Goal: Complete application form

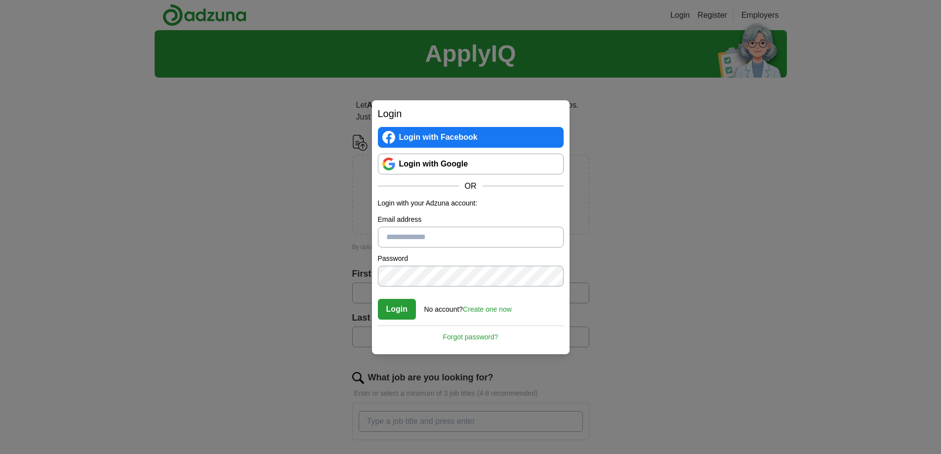
click at [418, 238] on input "Email address" at bounding box center [471, 237] width 186 height 21
type input "**********"
click at [378, 299] on button "Login" at bounding box center [397, 309] width 39 height 21
click at [501, 310] on link "Create one now" at bounding box center [487, 309] width 49 height 8
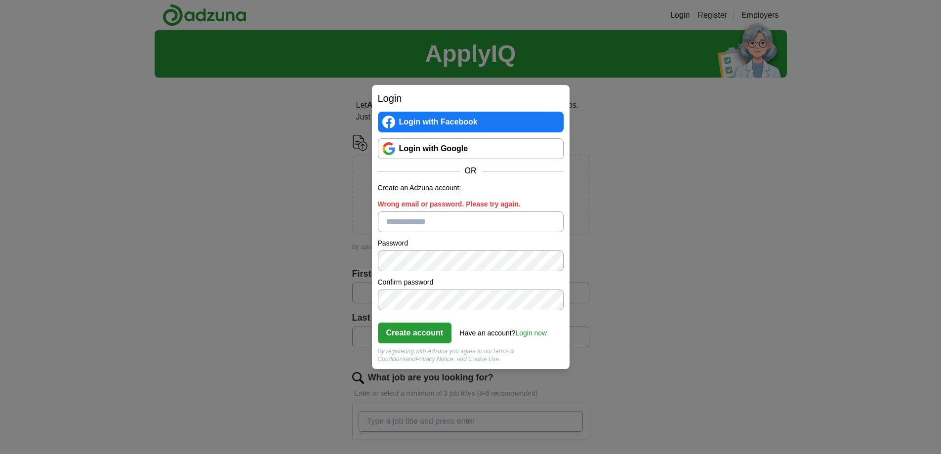
click at [398, 228] on input "Wrong email or password. Please try again." at bounding box center [471, 221] width 186 height 21
click at [467, 224] on input "**********" at bounding box center [471, 221] width 186 height 21
type input "**********"
click button "Create account" at bounding box center [415, 333] width 74 height 21
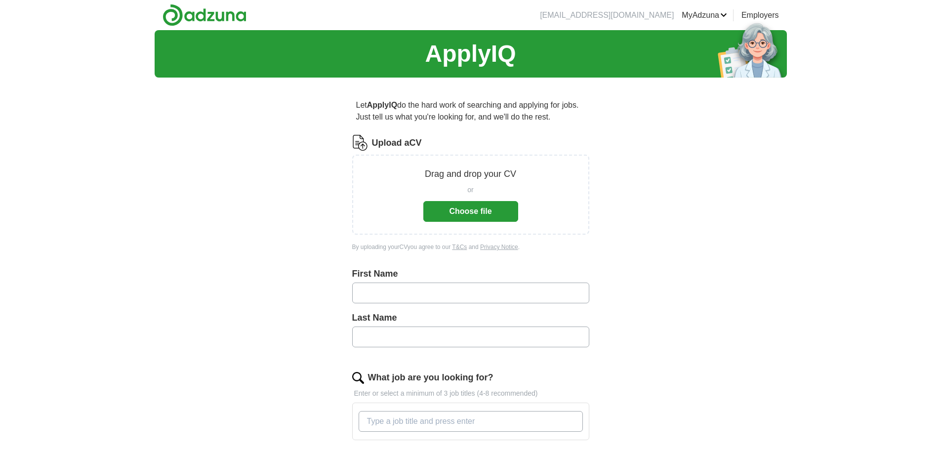
click at [468, 212] on button "Choose file" at bounding box center [470, 211] width 95 height 21
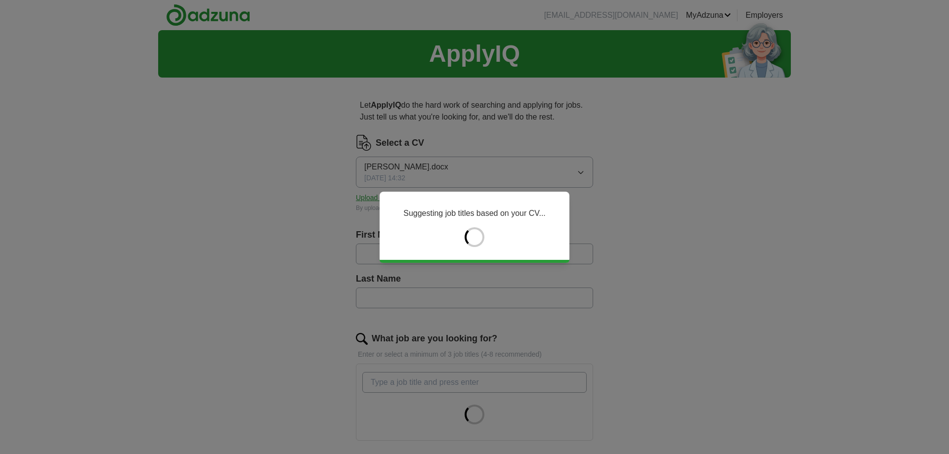
type input "******"
type input "**********"
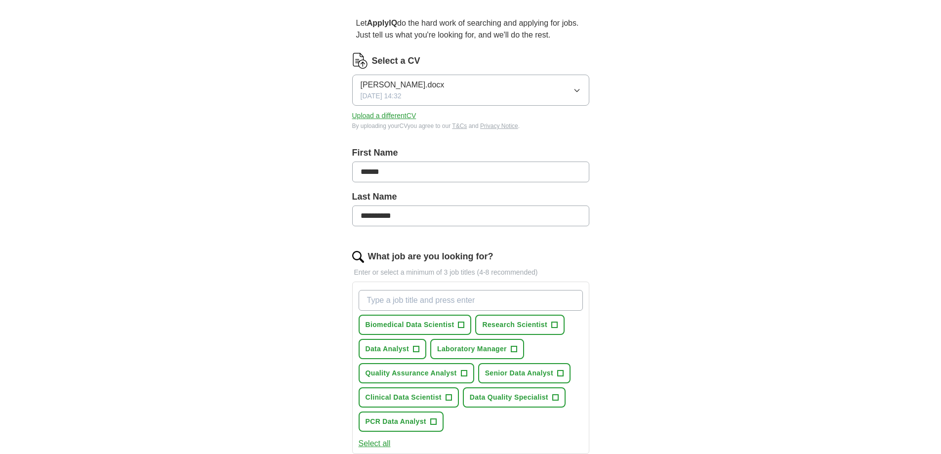
scroll to position [99, 0]
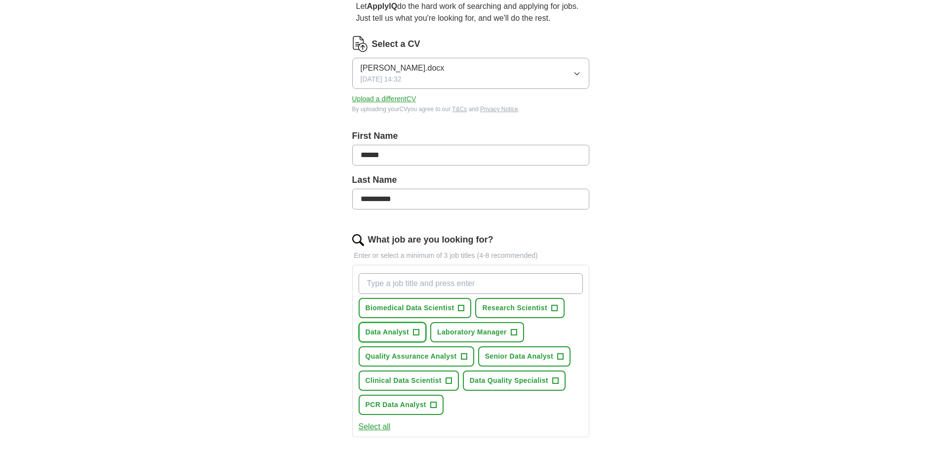
click at [416, 333] on span "+" at bounding box center [416, 333] width 6 height 8
click at [461, 357] on span "+" at bounding box center [464, 357] width 6 height 8
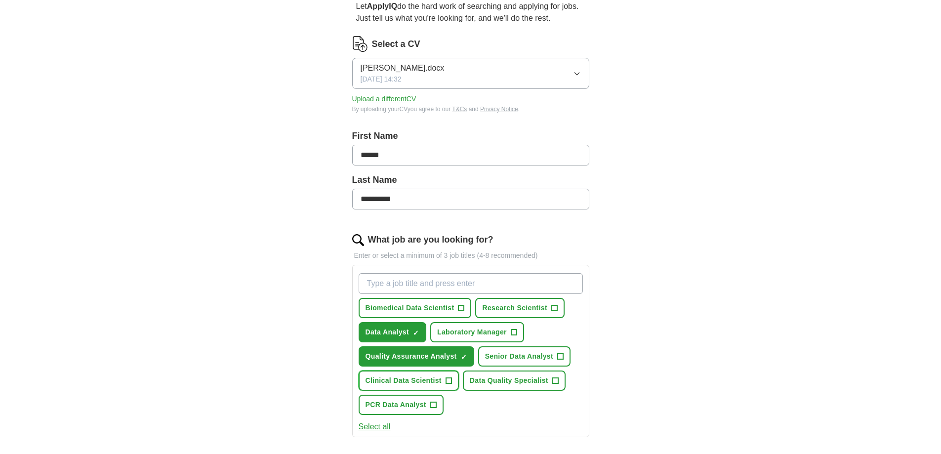
click at [449, 387] on button "Clinical Data Scientist +" at bounding box center [409, 381] width 100 height 20
click at [546, 308] on span "Research Scientist" at bounding box center [514, 308] width 65 height 10
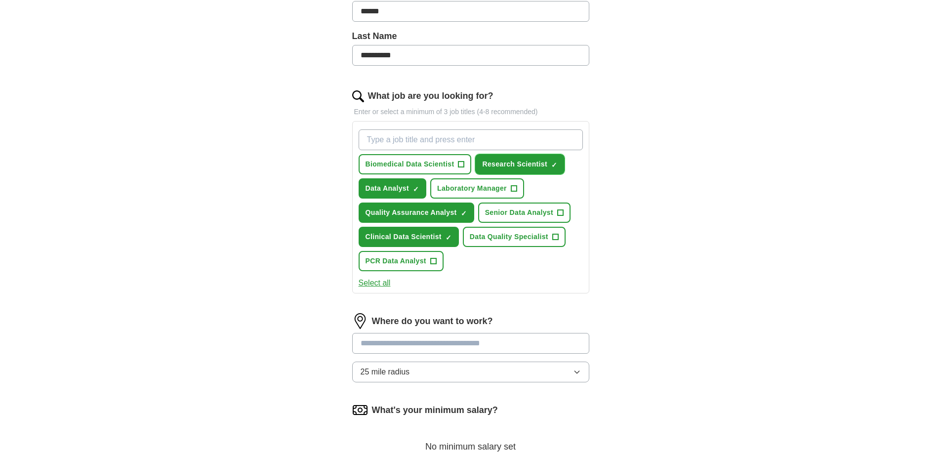
scroll to position [247, 0]
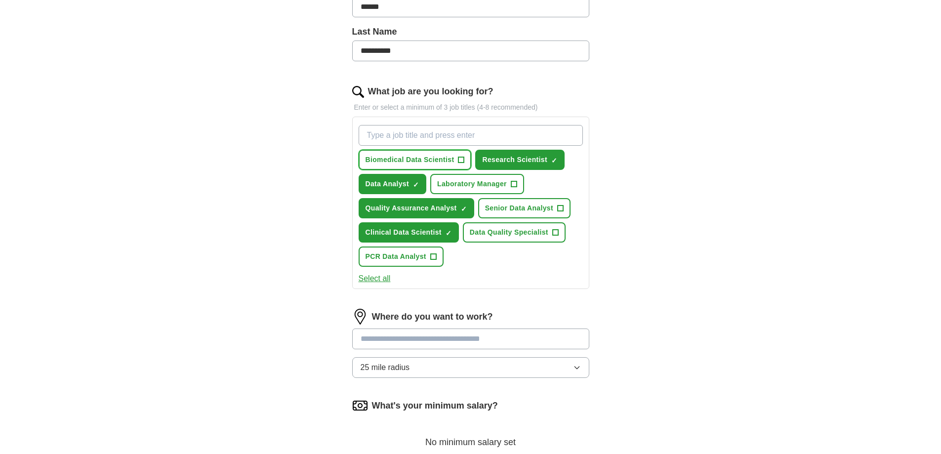
click at [446, 153] on button "Biomedical Data Scientist +" at bounding box center [415, 160] width 113 height 20
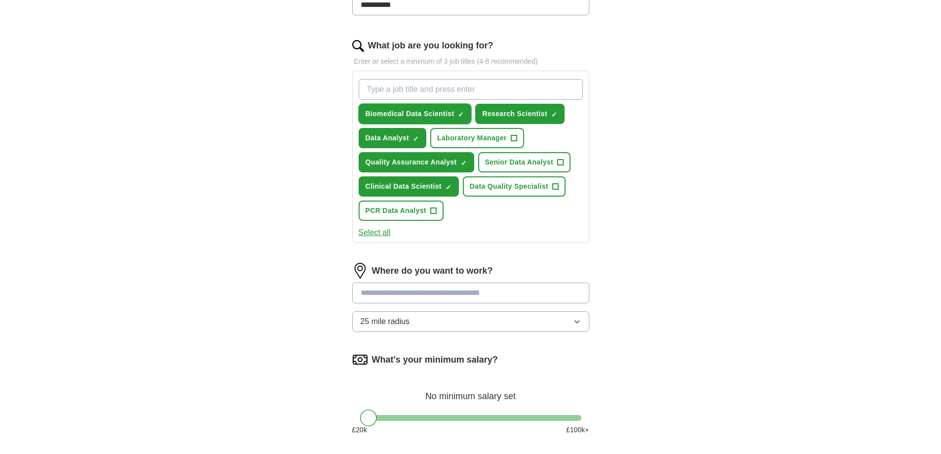
scroll to position [296, 0]
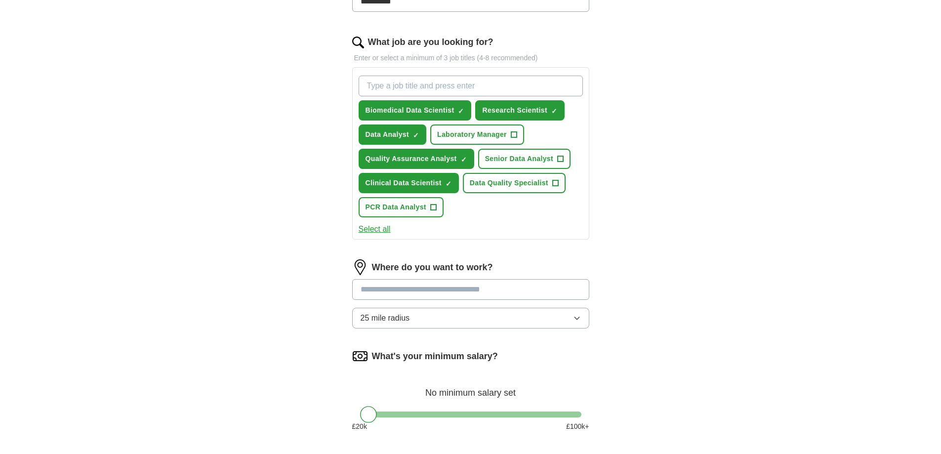
click at [473, 291] on input at bounding box center [470, 289] width 237 height 21
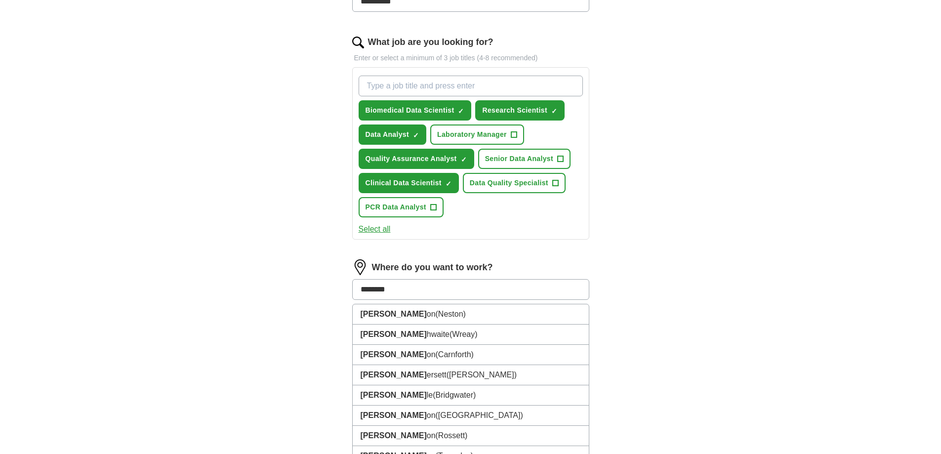
type input "*********"
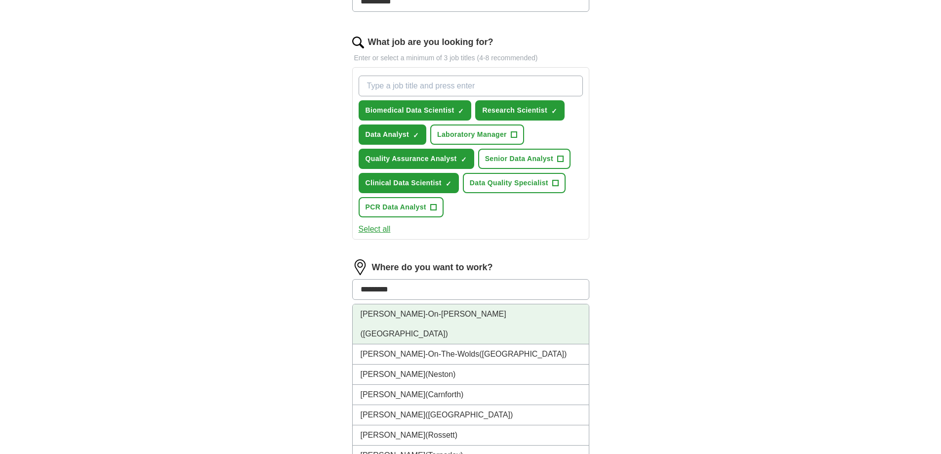
click at [462, 321] on li "Burton-On-Trent (Staffordshire)" at bounding box center [471, 324] width 236 height 40
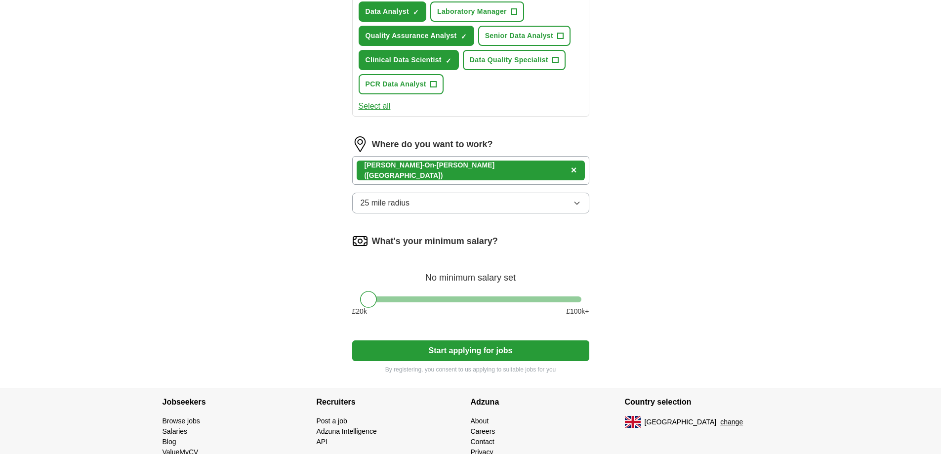
scroll to position [445, 0]
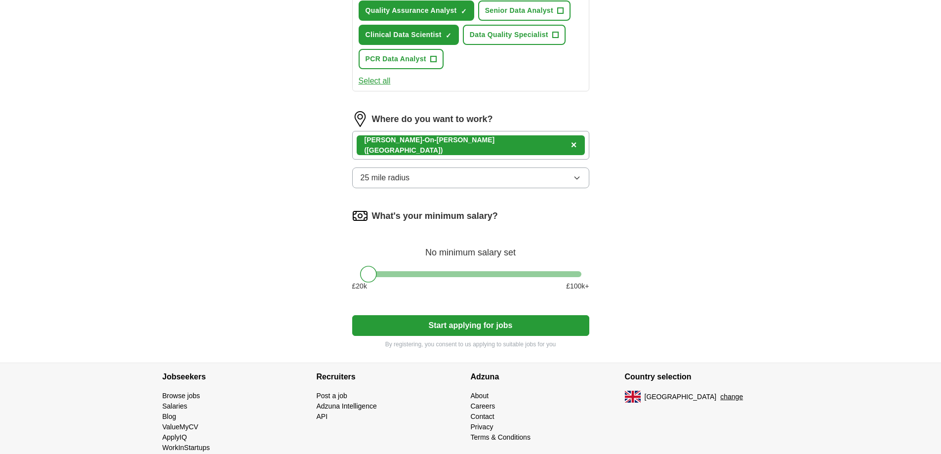
click at [376, 276] on div at bounding box center [368, 274] width 17 height 17
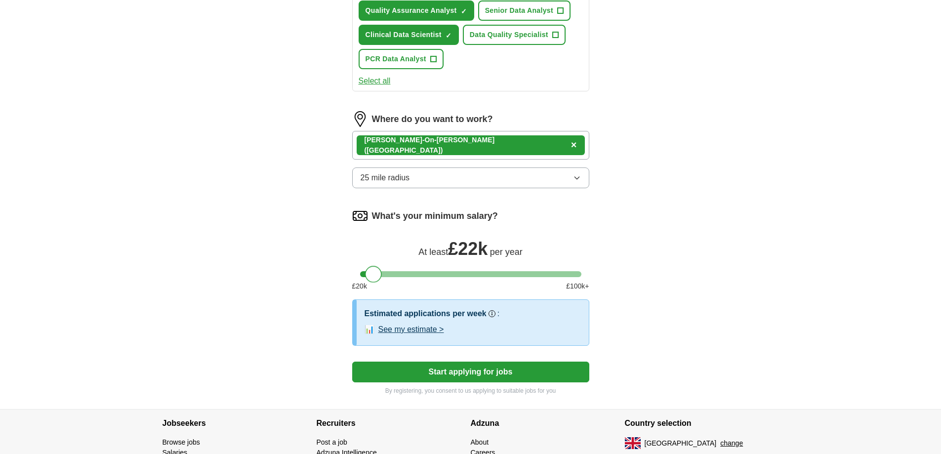
click at [373, 274] on div at bounding box center [373, 274] width 17 height 17
click at [418, 329] on button "See my estimate >" at bounding box center [411, 330] width 66 height 12
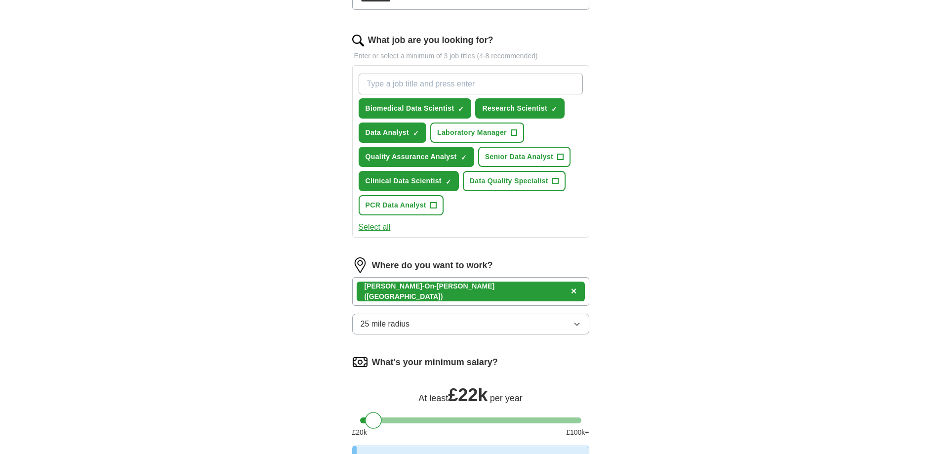
scroll to position [296, 0]
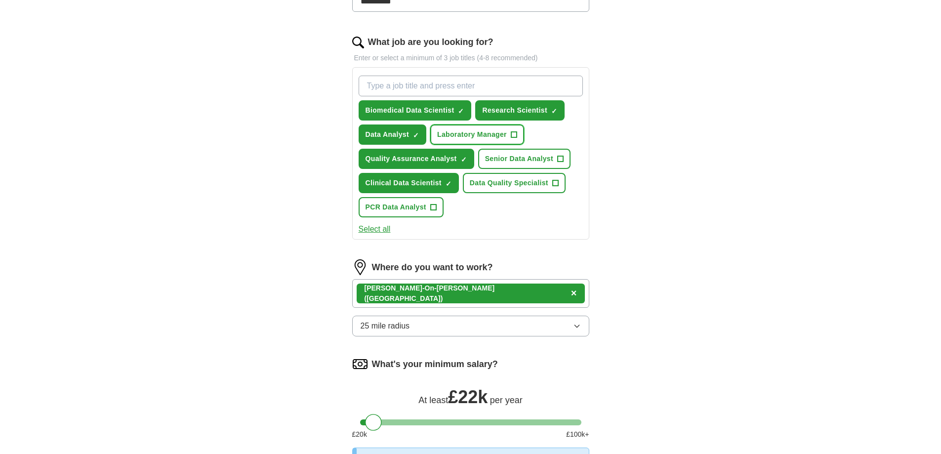
click at [514, 134] on span "+" at bounding box center [514, 135] width 6 height 8
click at [553, 185] on span "+" at bounding box center [555, 183] width 6 height 8
click at [548, 186] on span "Data Quality Specialist" at bounding box center [509, 183] width 79 height 10
click at [468, 81] on input "What job are you looking for?" at bounding box center [471, 86] width 224 height 21
type input "laboratory technician"
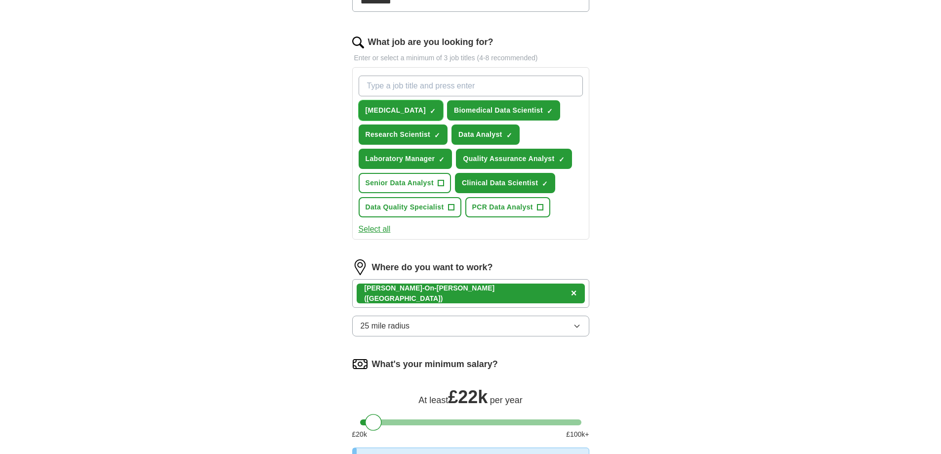
click at [412, 112] on span "laboratory technician" at bounding box center [396, 110] width 61 height 10
click at [377, 110] on span "laboratory technician" at bounding box center [396, 110] width 61 height 10
click at [411, 88] on input "What job are you looking for?" at bounding box center [471, 86] width 224 height 21
type input "QA technician"
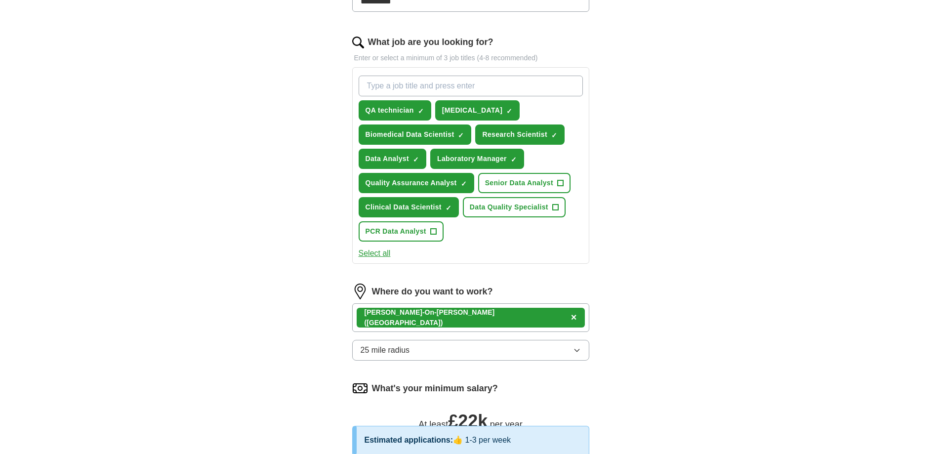
click at [446, 86] on input "What job are you looking for?" at bounding box center [471, 86] width 224 height 21
type input "Junior CRA"
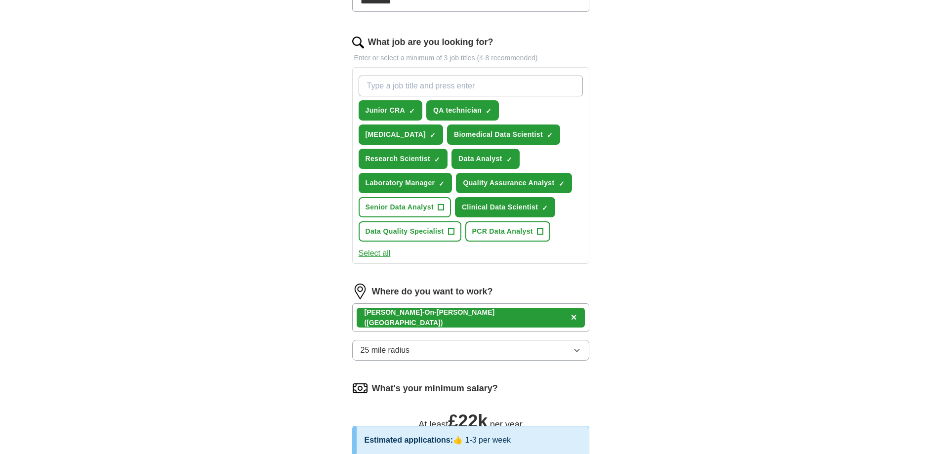
paste input "Clinical Research Associate"
type input "Clinical Research Associate"
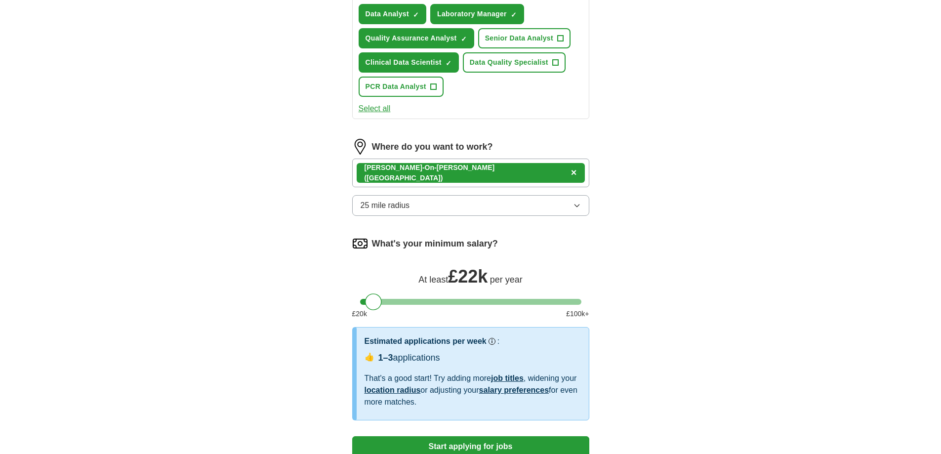
scroll to position [494, 0]
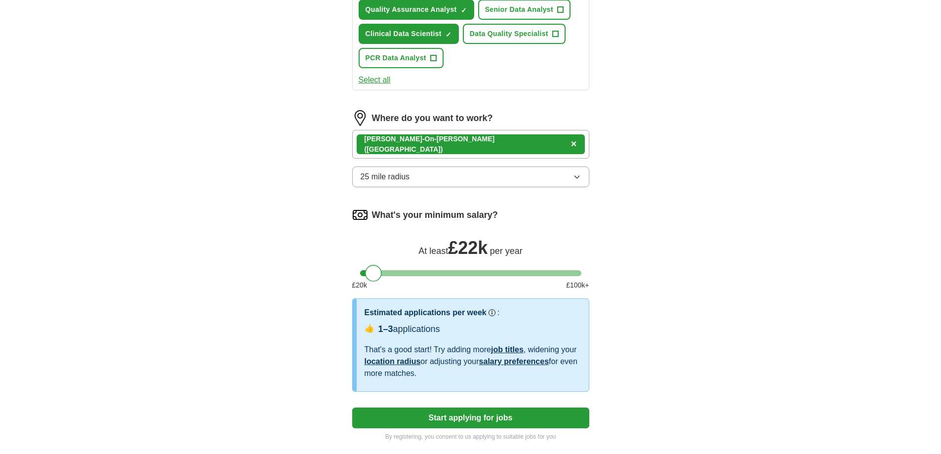
click at [373, 273] on div at bounding box center [373, 273] width 17 height 17
click at [363, 271] on div at bounding box center [470, 273] width 221 height 6
click at [472, 180] on button "25 mile radius" at bounding box center [470, 176] width 237 height 21
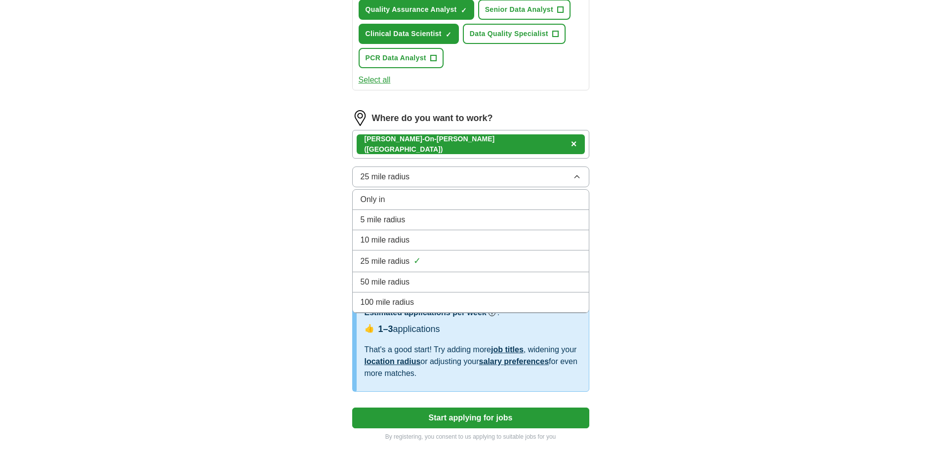
click at [409, 282] on span "50 mile radius" at bounding box center [385, 282] width 49 height 12
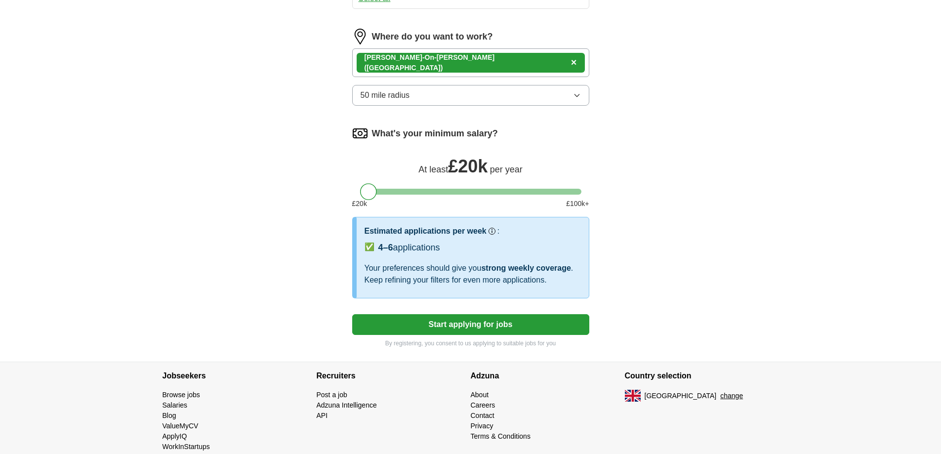
scroll to position [544, 0]
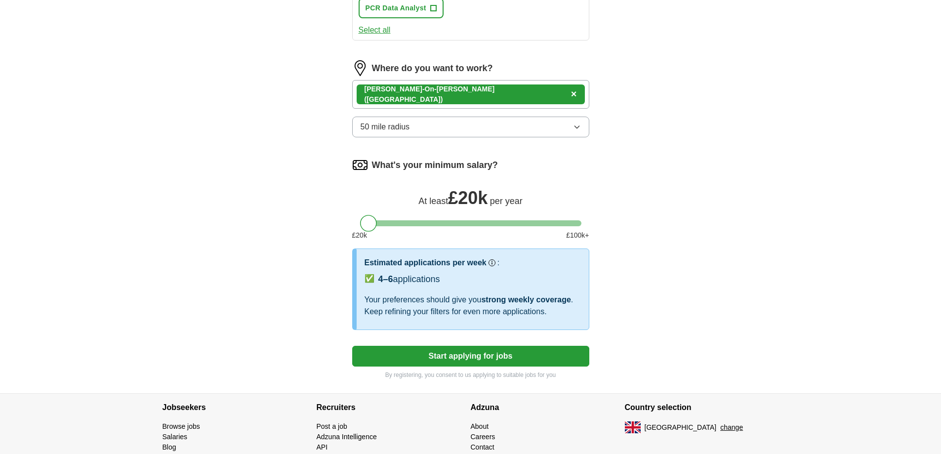
click at [482, 359] on button "Start applying for jobs" at bounding box center [470, 356] width 237 height 21
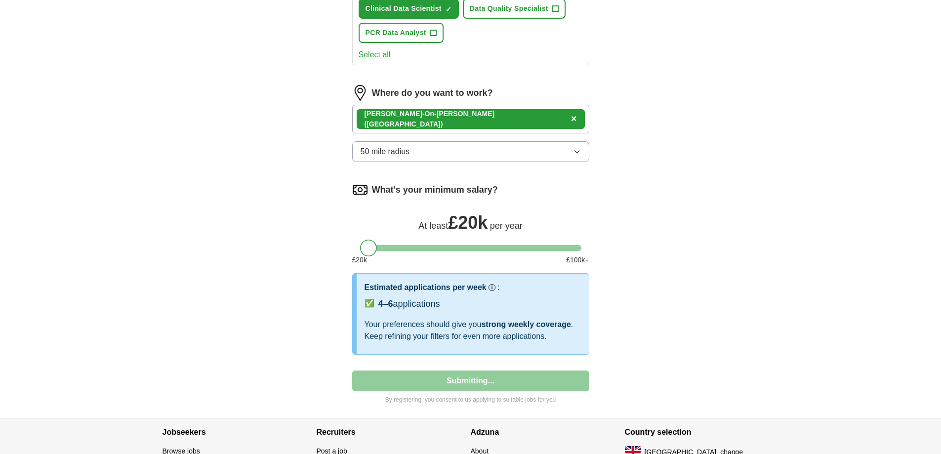
select select "**"
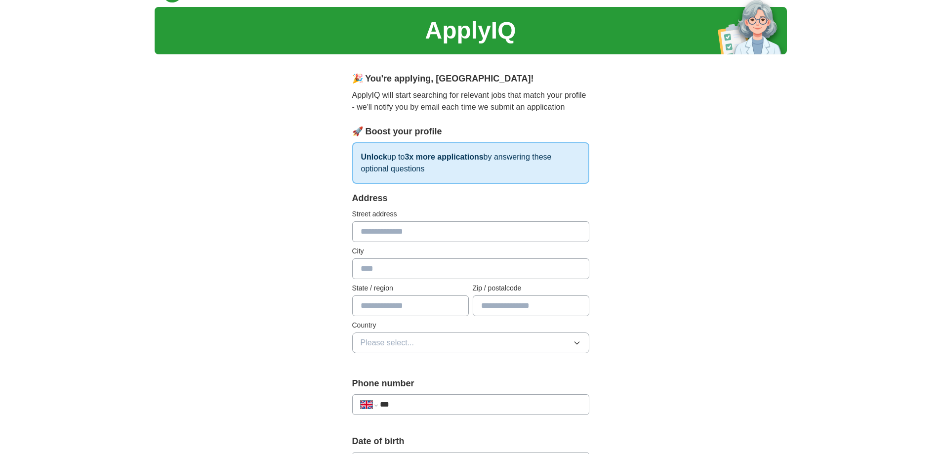
scroll to position [0, 0]
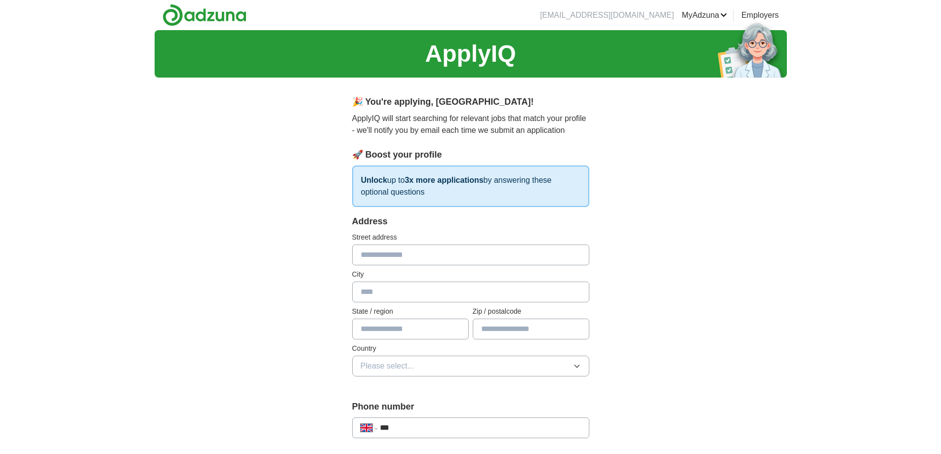
click at [389, 251] on input "text" at bounding box center [470, 255] width 237 height 21
type input "**********"
click at [390, 296] on input "text" at bounding box center [470, 292] width 237 height 21
type input "**********"
click at [405, 320] on input "text" at bounding box center [410, 329] width 117 height 21
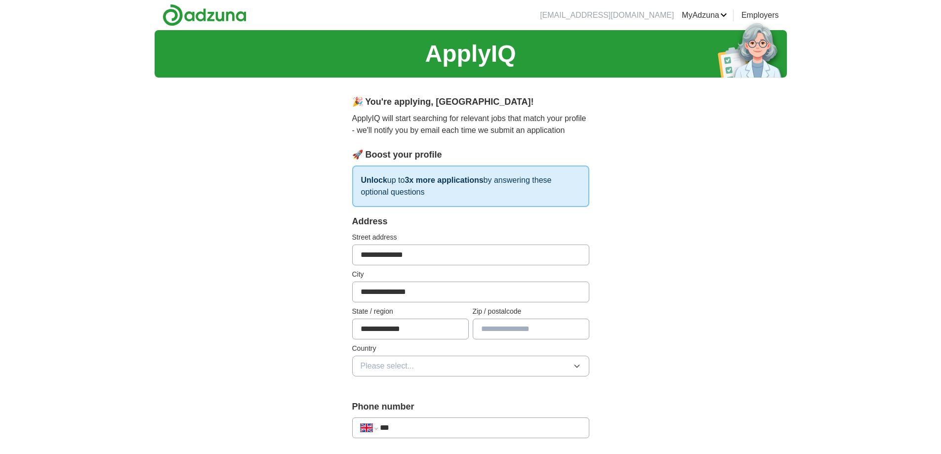
type input "**********"
click at [537, 326] on input "text" at bounding box center [531, 329] width 117 height 21
type input "*******"
click at [494, 371] on button "Please select..." at bounding box center [470, 366] width 237 height 21
click at [518, 392] on div "[GEOGRAPHIC_DATA]" at bounding box center [471, 389] width 220 height 12
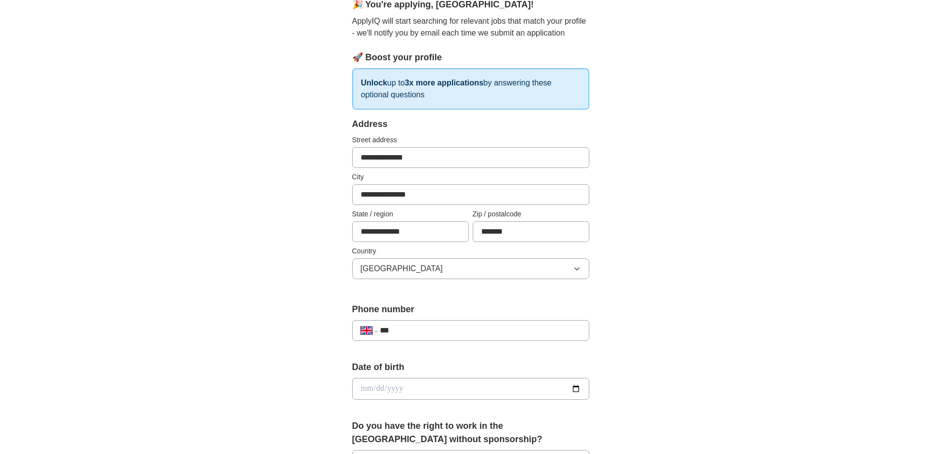
scroll to position [99, 0]
click at [459, 322] on div "**********" at bounding box center [470, 329] width 237 height 21
click at [450, 332] on input "***" at bounding box center [480, 329] width 201 height 12
type input "**********"
click at [445, 391] on input "date" at bounding box center [470, 387] width 237 height 22
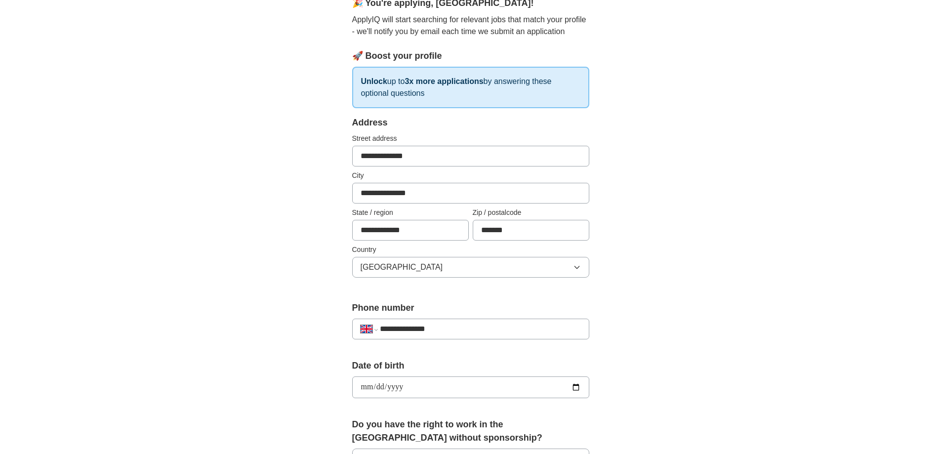
type input "**********"
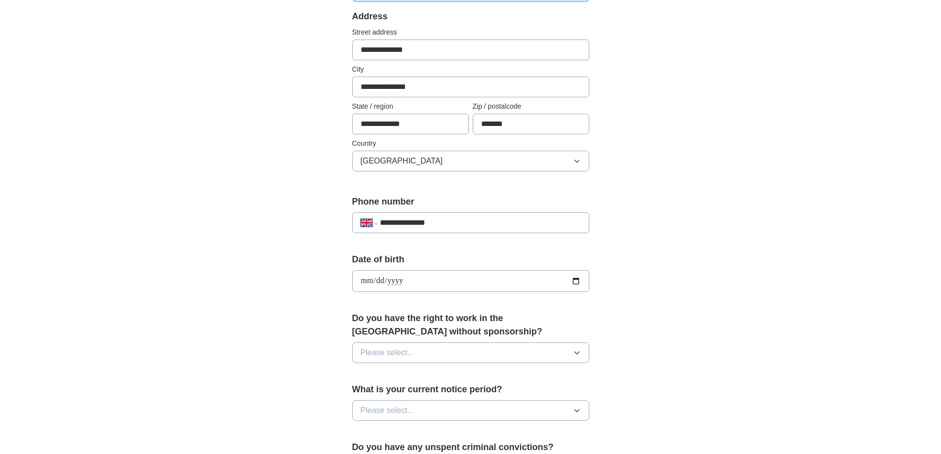
scroll to position [247, 0]
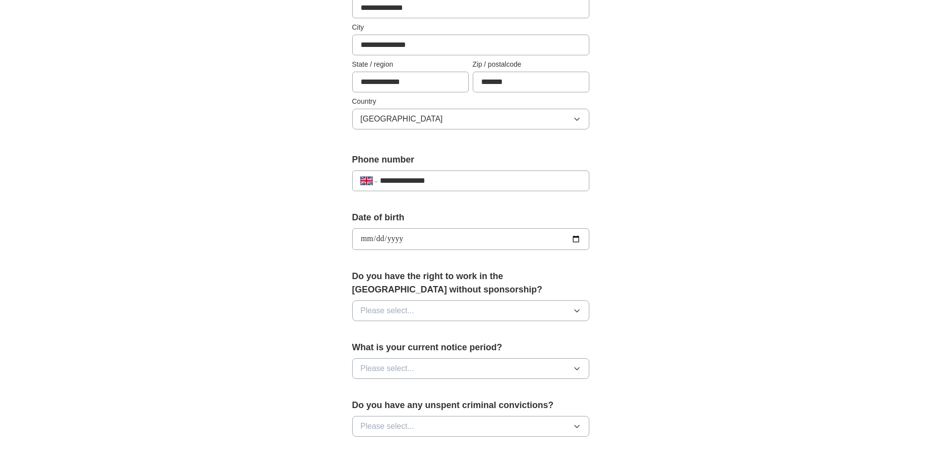
click at [394, 312] on span "Please select..." at bounding box center [388, 311] width 54 height 12
click at [384, 333] on div "Yes" at bounding box center [471, 334] width 220 height 12
click at [427, 367] on button "Please select..." at bounding box center [470, 368] width 237 height 21
click at [384, 409] on span "1 week" at bounding box center [373, 412] width 25 height 12
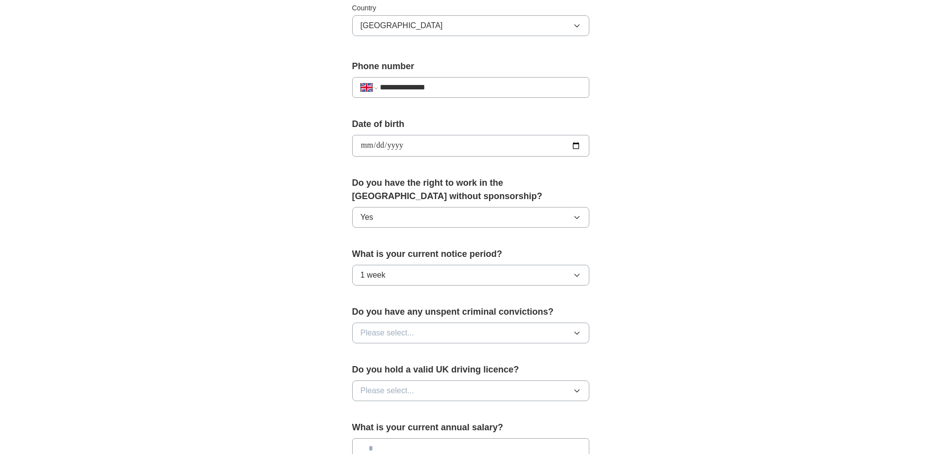
scroll to position [346, 0]
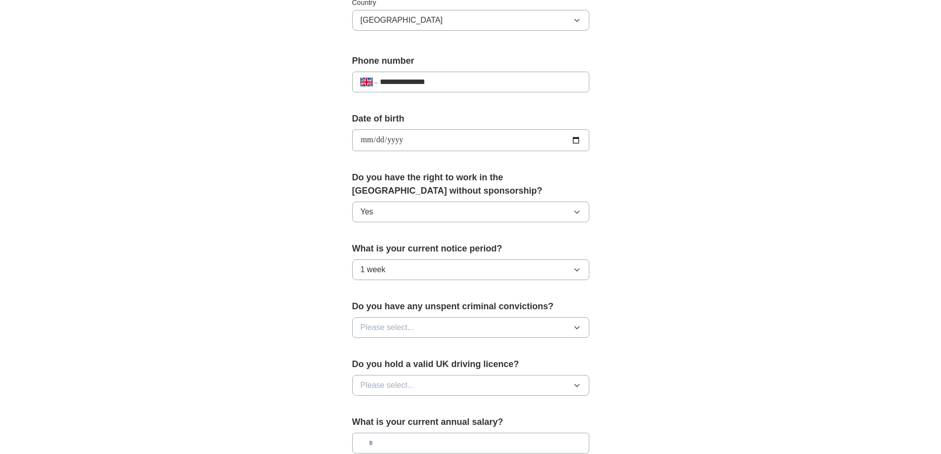
click at [468, 331] on button "Please select..." at bounding box center [470, 327] width 237 height 21
click at [378, 376] on li "No" at bounding box center [471, 371] width 236 height 20
click at [400, 382] on span "Please select..." at bounding box center [388, 385] width 54 height 12
click at [390, 407] on div "Yes" at bounding box center [471, 408] width 220 height 12
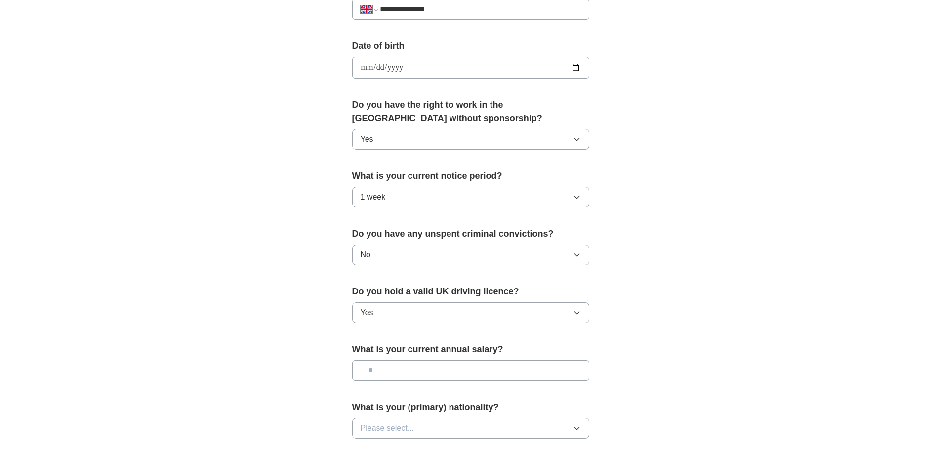
scroll to position [445, 0]
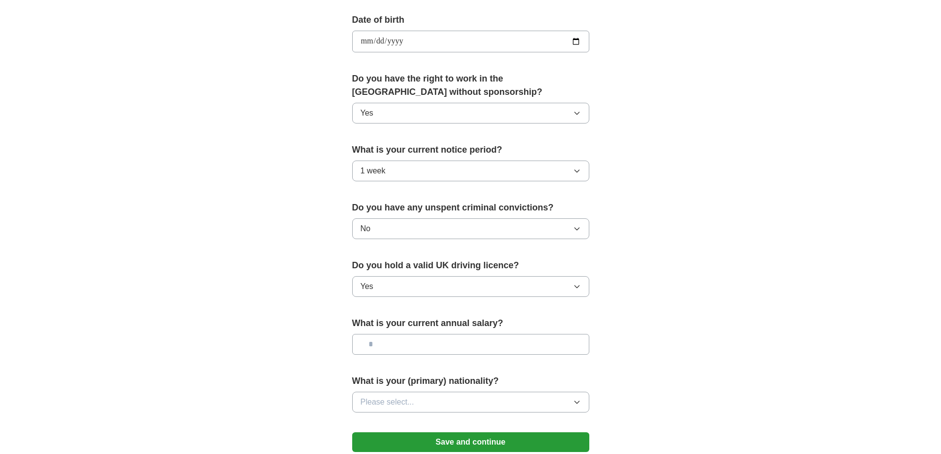
click at [456, 349] on input "text" at bounding box center [470, 344] width 237 height 21
type input "*******"
click at [441, 402] on button "Please select..." at bounding box center [470, 402] width 237 height 21
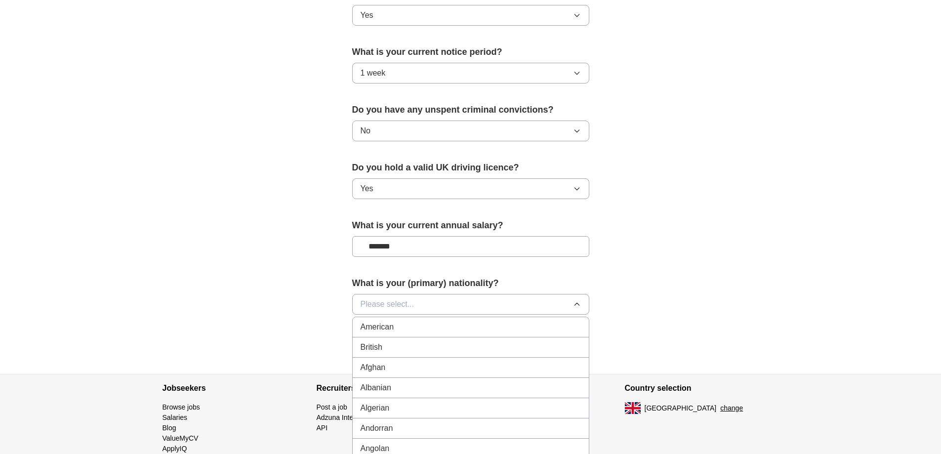
scroll to position [543, 0]
click at [450, 305] on button "Please select..." at bounding box center [470, 303] width 237 height 21
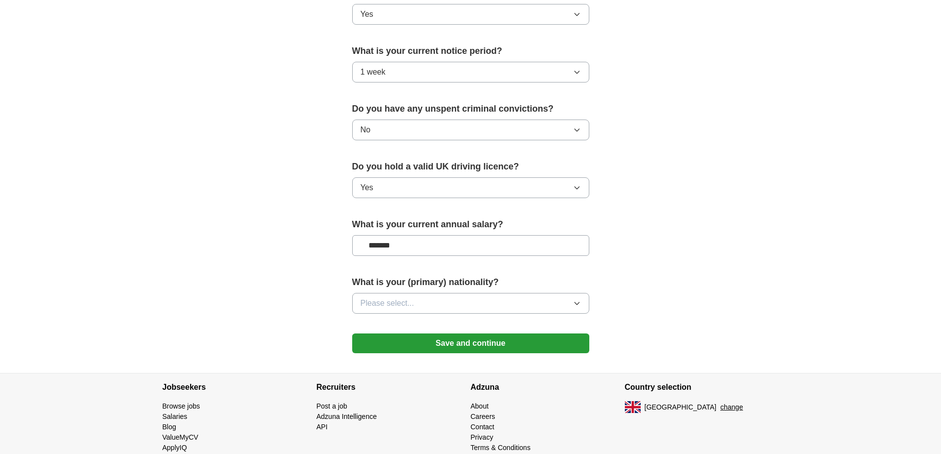
click at [450, 305] on button "Please select..." at bounding box center [470, 303] width 237 height 21
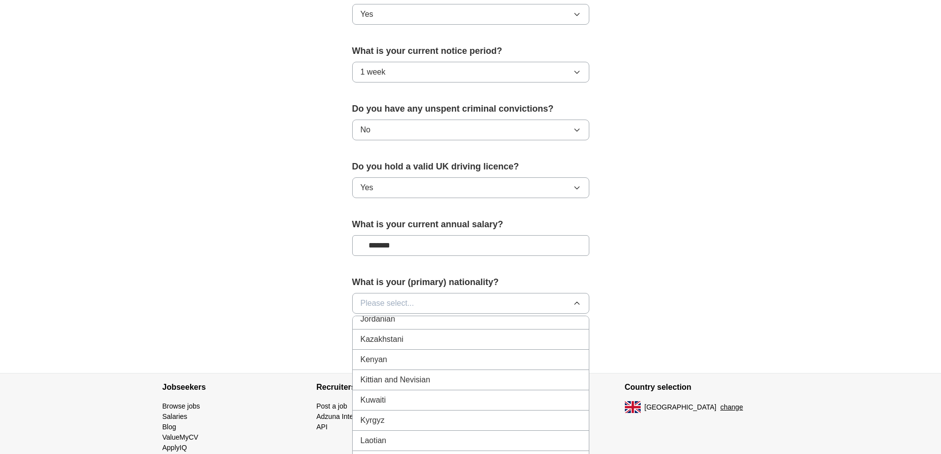
scroll to position [1877, 0]
click at [432, 410] on div "Latvian" at bounding box center [471, 414] width 220 height 12
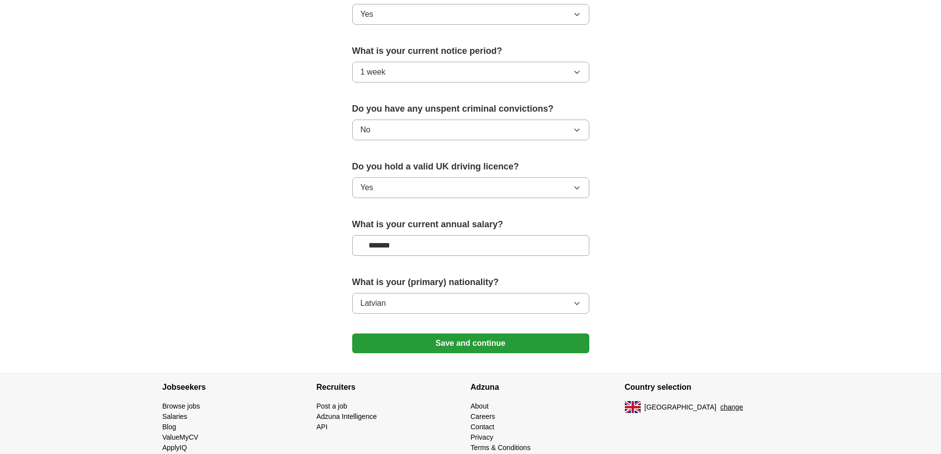
click at [459, 336] on button "Save and continue" at bounding box center [470, 343] width 237 height 20
